Goal: Information Seeking & Learning: Learn about a topic

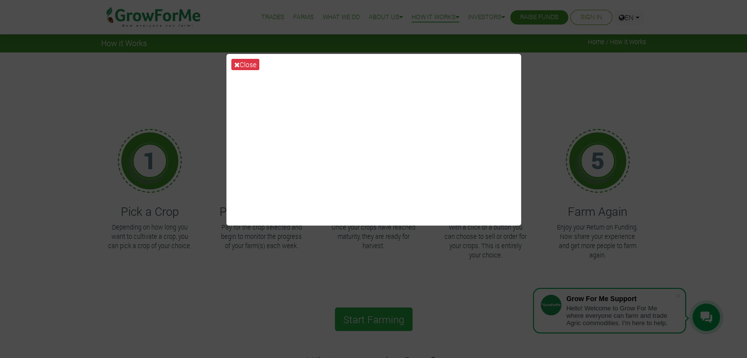
click at [251, 65] on button "Close" at bounding box center [245, 64] width 28 height 11
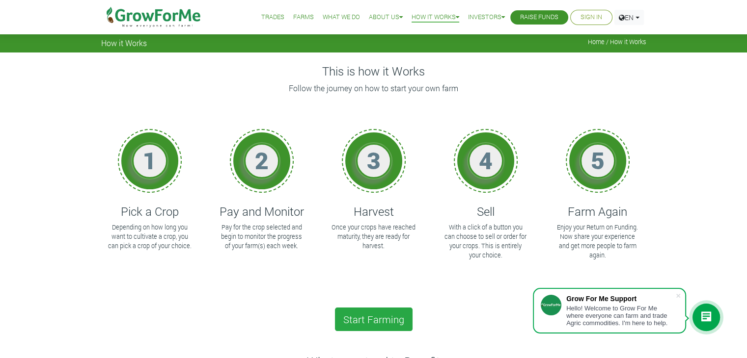
click at [251, 65] on h4 "This is how it Works" at bounding box center [373, 71] width 545 height 14
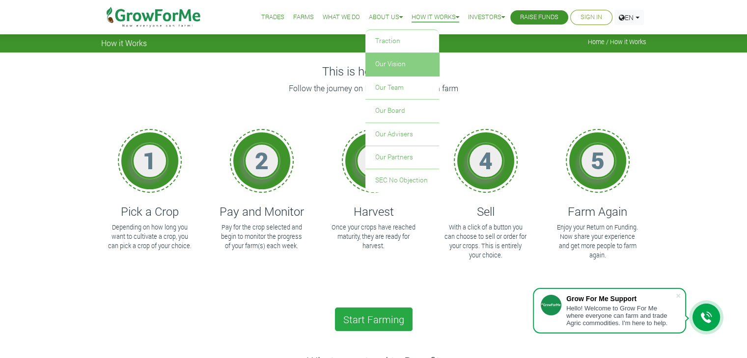
click at [381, 65] on link "Our Vision" at bounding box center [402, 64] width 74 height 23
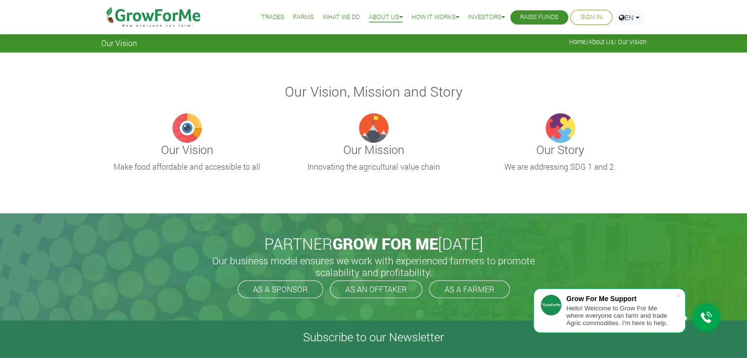
click at [360, 155] on h4 "Our Mission" at bounding box center [374, 150] width 172 height 14
click at [374, 130] on img at bounding box center [373, 127] width 29 height 29
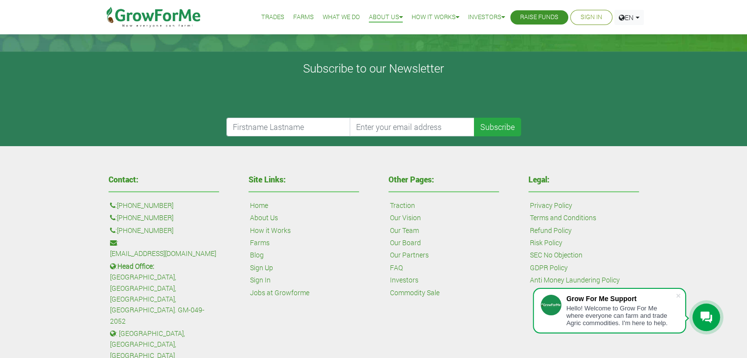
scroll to position [380, 0]
